Goal: Transaction & Acquisition: Purchase product/service

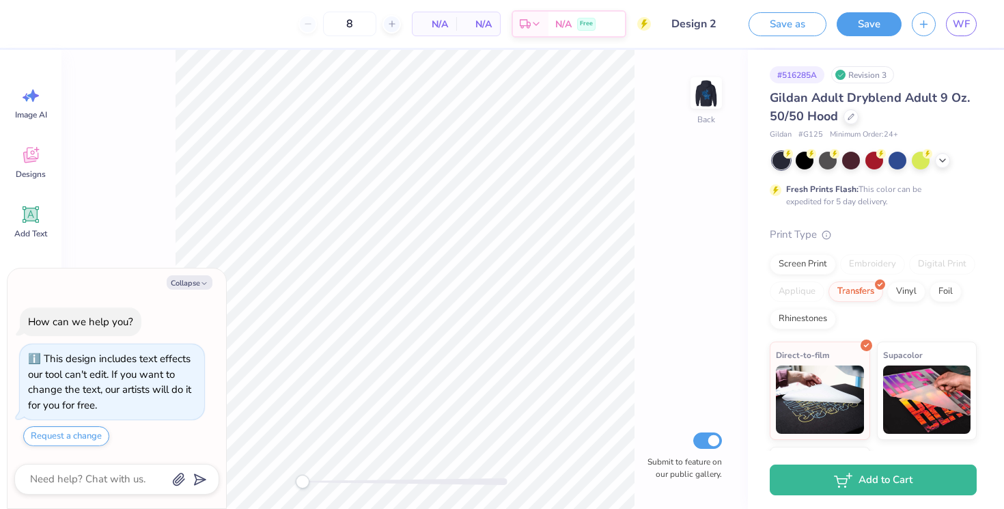
type textarea "x"
click at [364, 27] on icon at bounding box center [368, 24] width 10 height 10
type input "11"
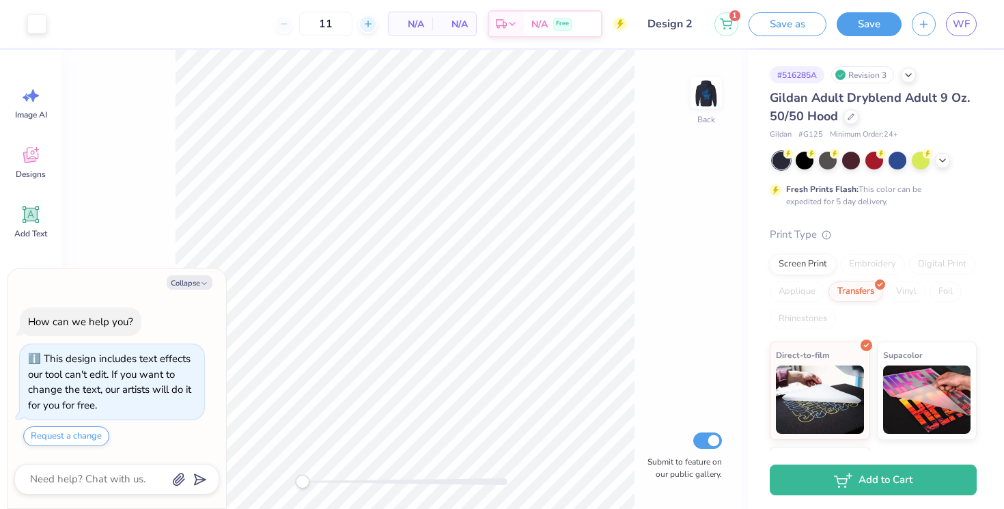
type textarea "x"
click at [364, 27] on icon at bounding box center [368, 24] width 10 height 10
type input "12"
click at [729, 25] on icon at bounding box center [726, 21] width 12 height 11
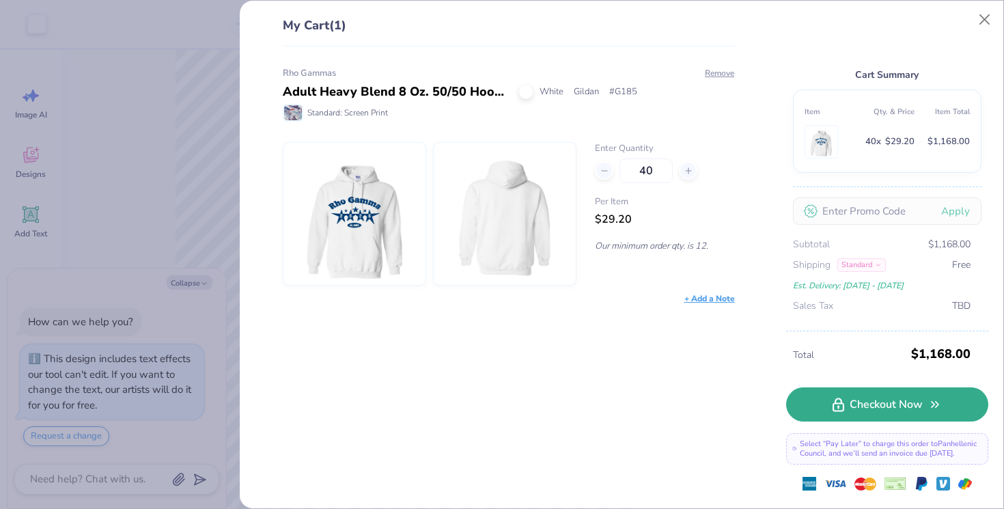
click at [875, 408] on link "Checkout Now" at bounding box center [887, 404] width 202 height 34
type textarea "x"
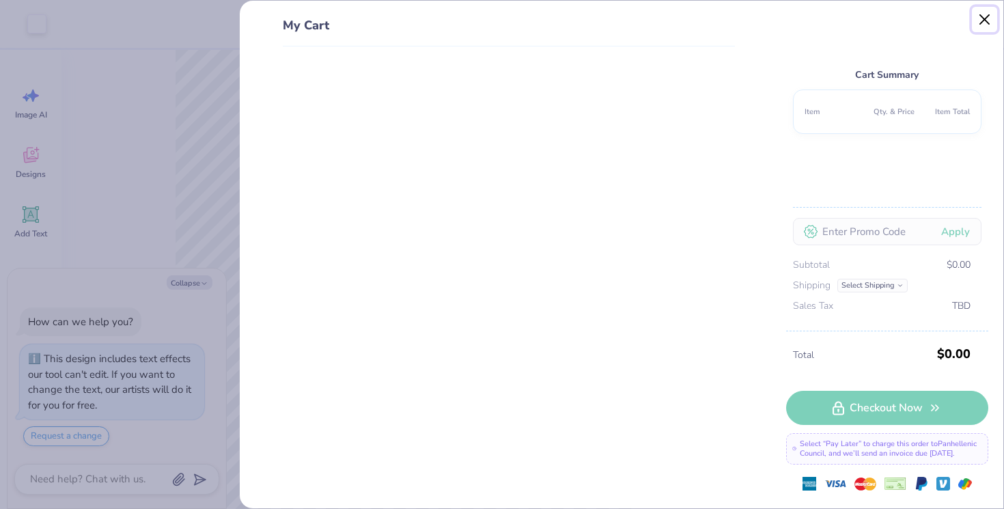
click at [981, 20] on button "Close" at bounding box center [985, 20] width 26 height 26
